Goal: Check status

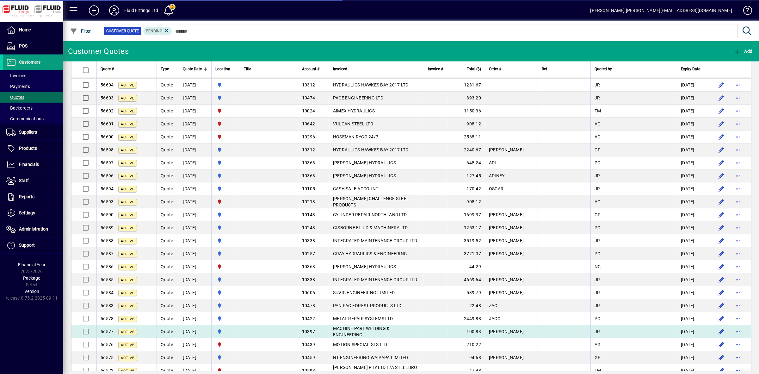
scroll to position [672, 0]
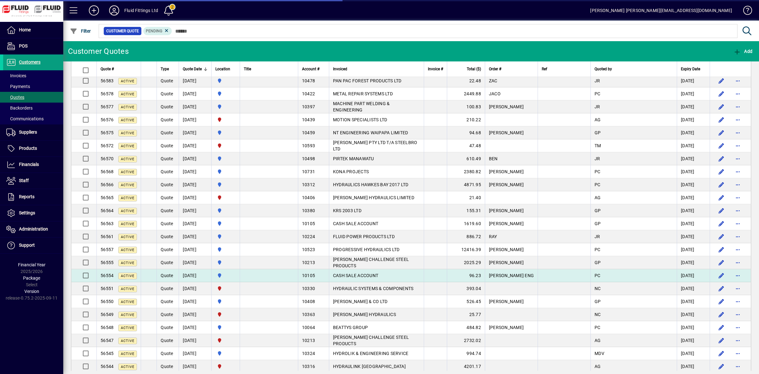
click at [187, 282] on td "[DATE]" at bounding box center [195, 275] width 33 height 13
